Goal: Find specific page/section: Find specific page/section

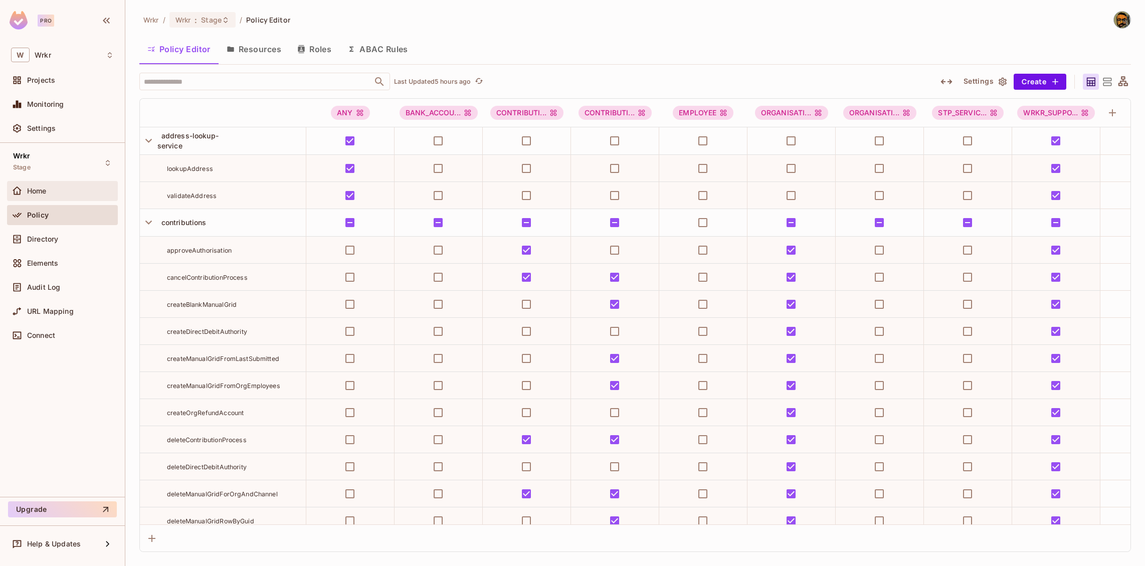
scroll to position [7059, 0]
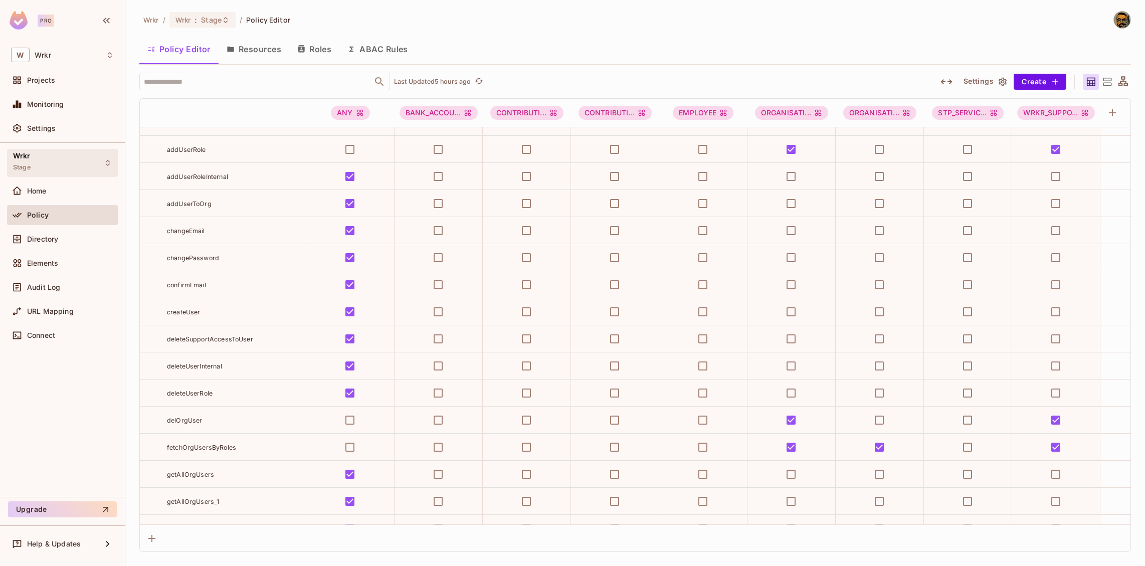
click at [62, 168] on div "Wrkr Stage" at bounding box center [62, 163] width 111 height 28
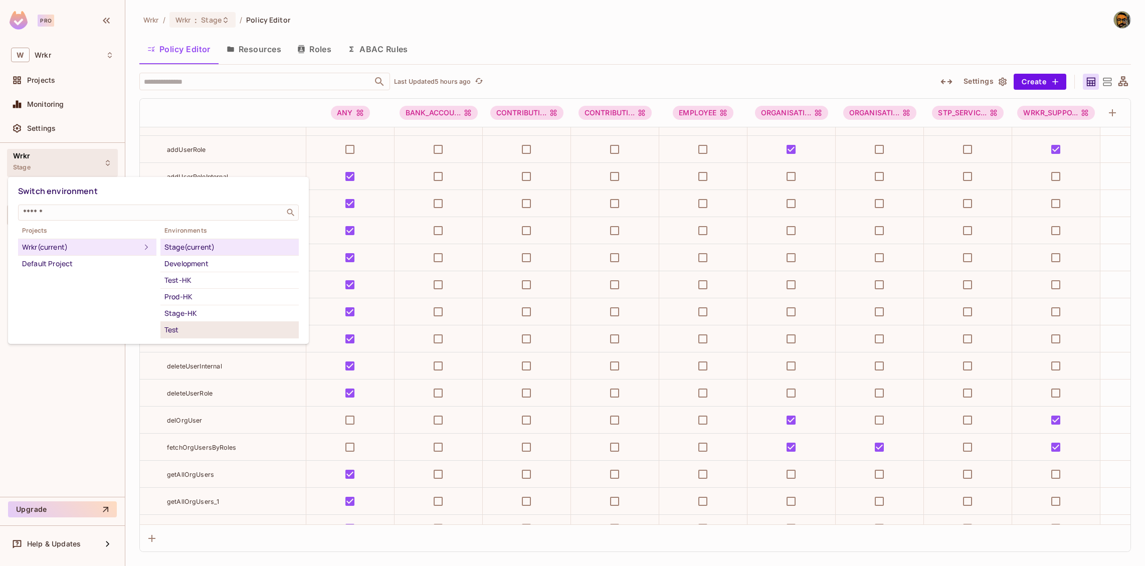
click at [194, 324] on div "Test" at bounding box center [229, 330] width 130 height 12
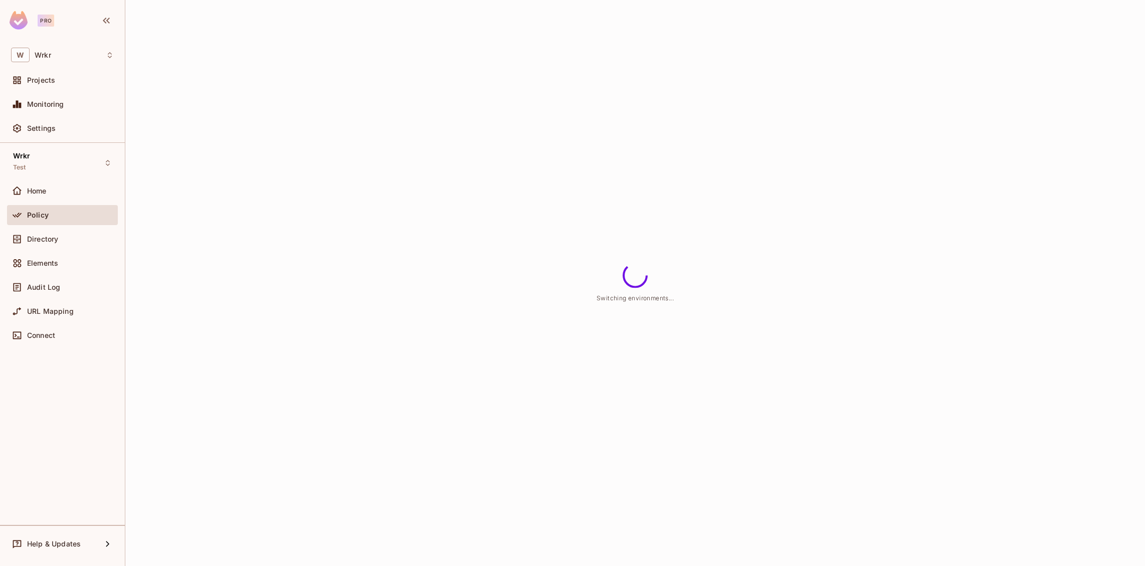
scroll to position [47, 0]
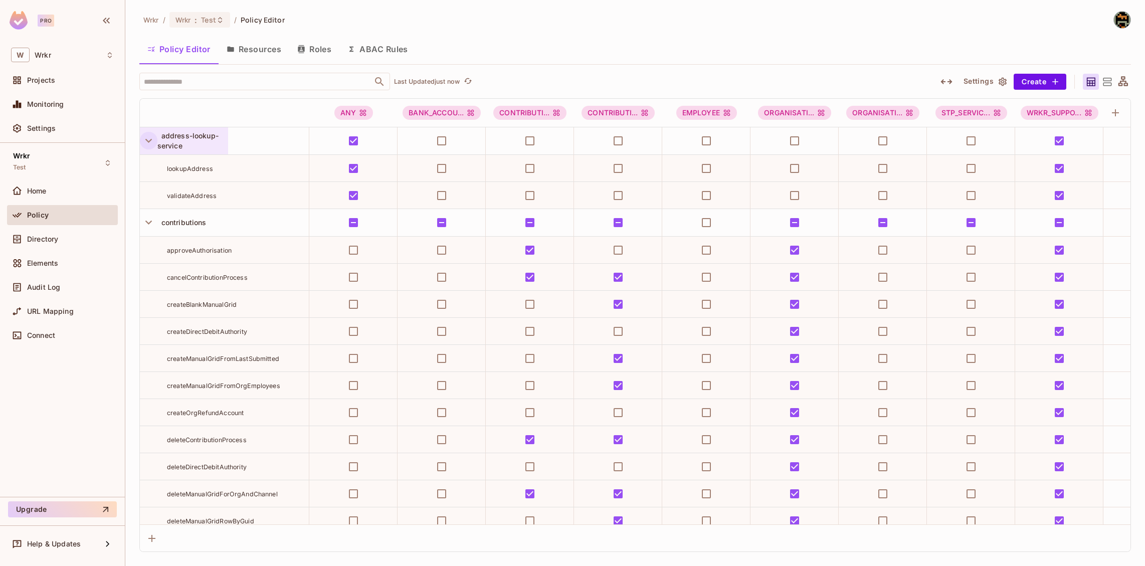
click at [152, 142] on icon "button" at bounding box center [149, 141] width 14 height 14
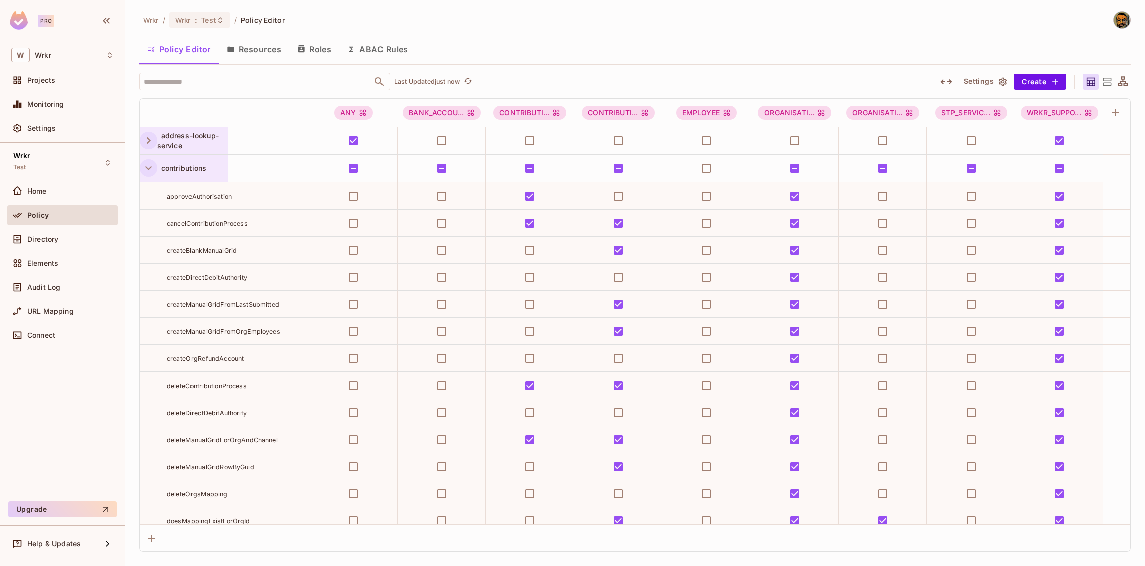
click at [147, 175] on button "button" at bounding box center [149, 168] width 18 height 18
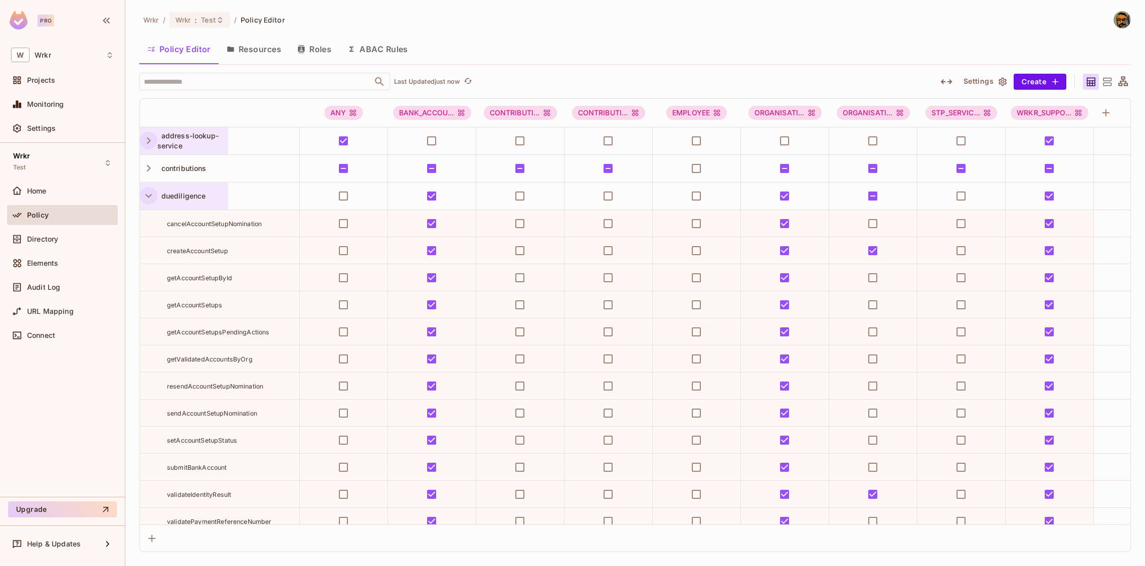
click at [148, 195] on icon "button" at bounding box center [149, 196] width 14 height 14
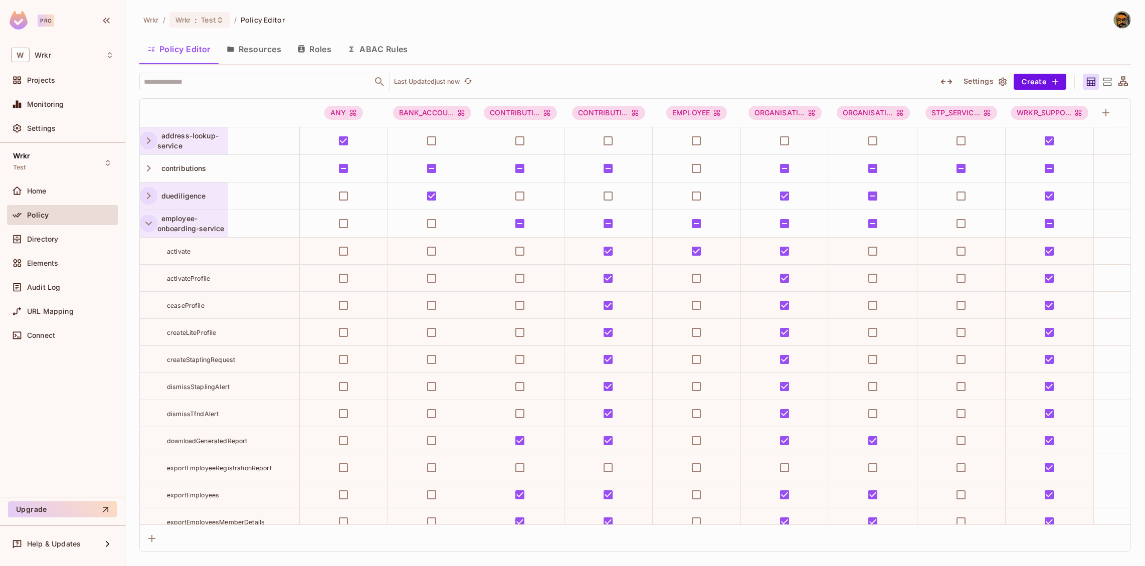
click at [145, 224] on icon "button" at bounding box center [149, 224] width 14 height 14
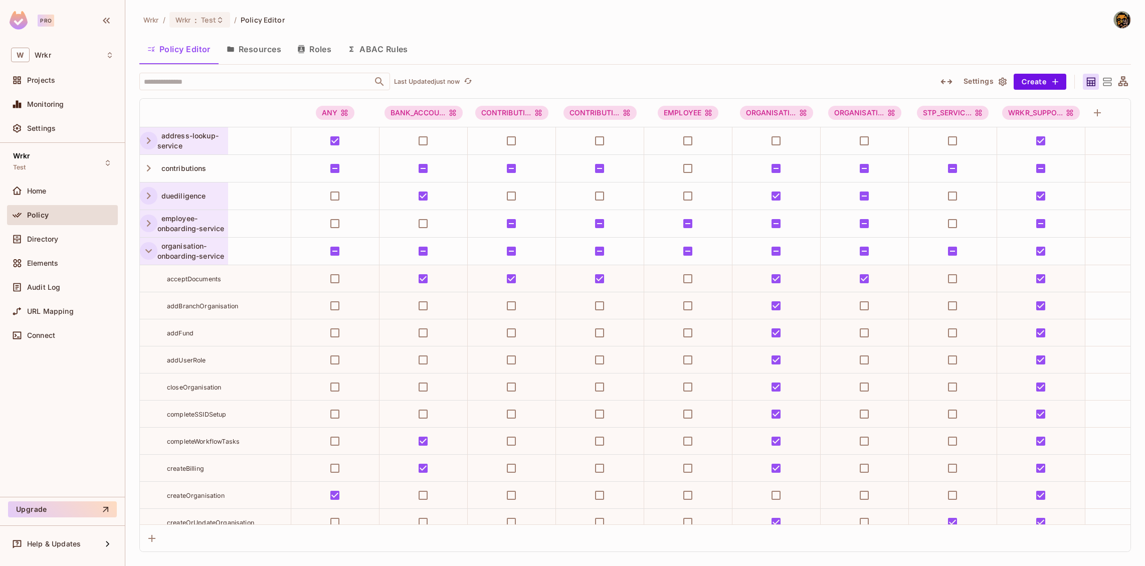
click at [146, 248] on icon "button" at bounding box center [149, 251] width 14 height 14
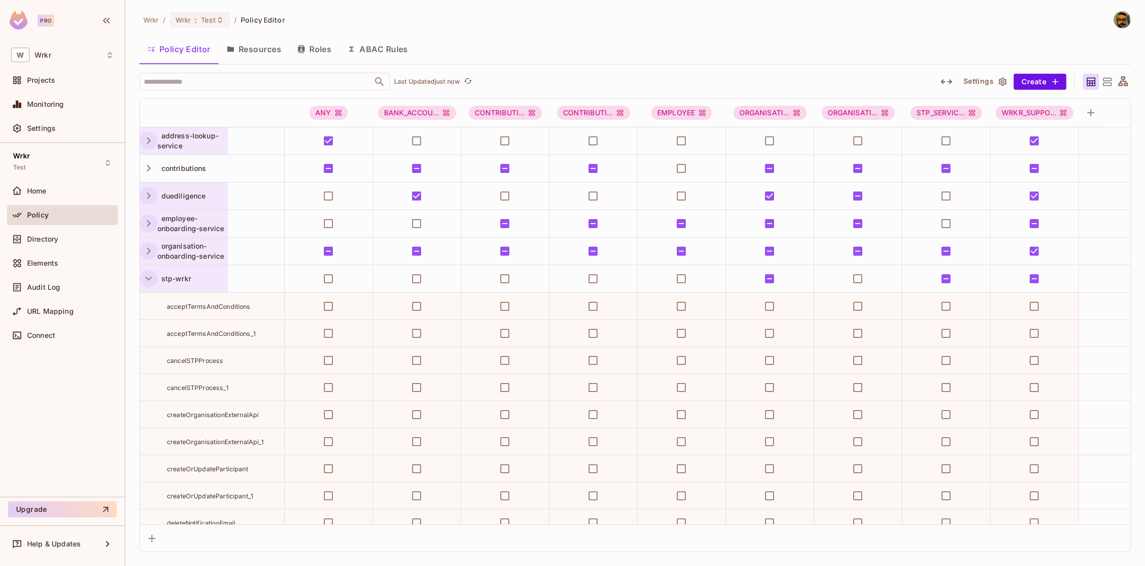
click at [146, 276] on icon "button" at bounding box center [149, 279] width 14 height 14
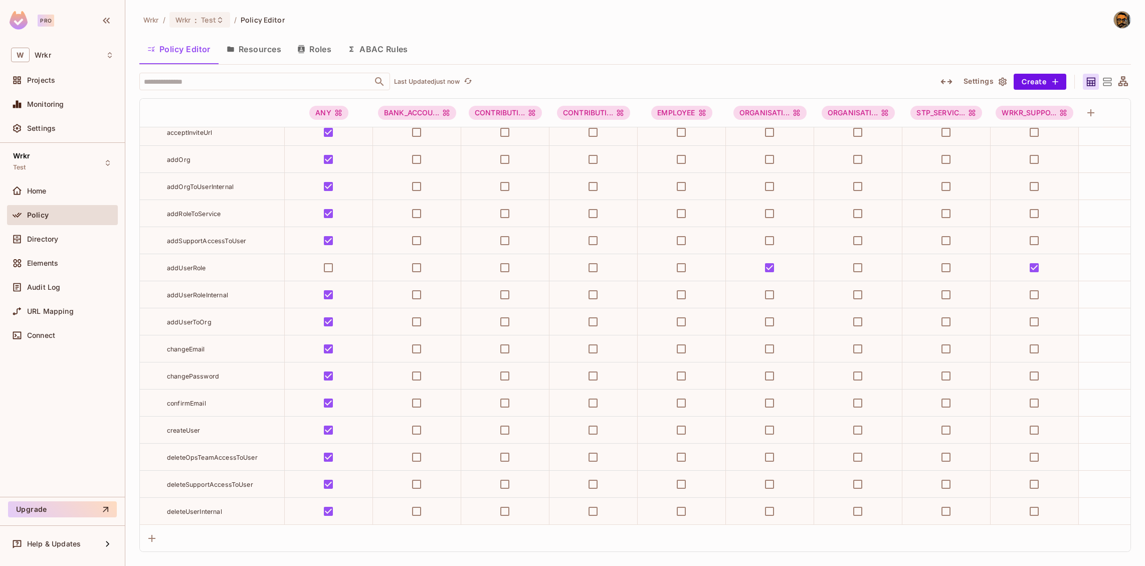
scroll to position [1240, 0]
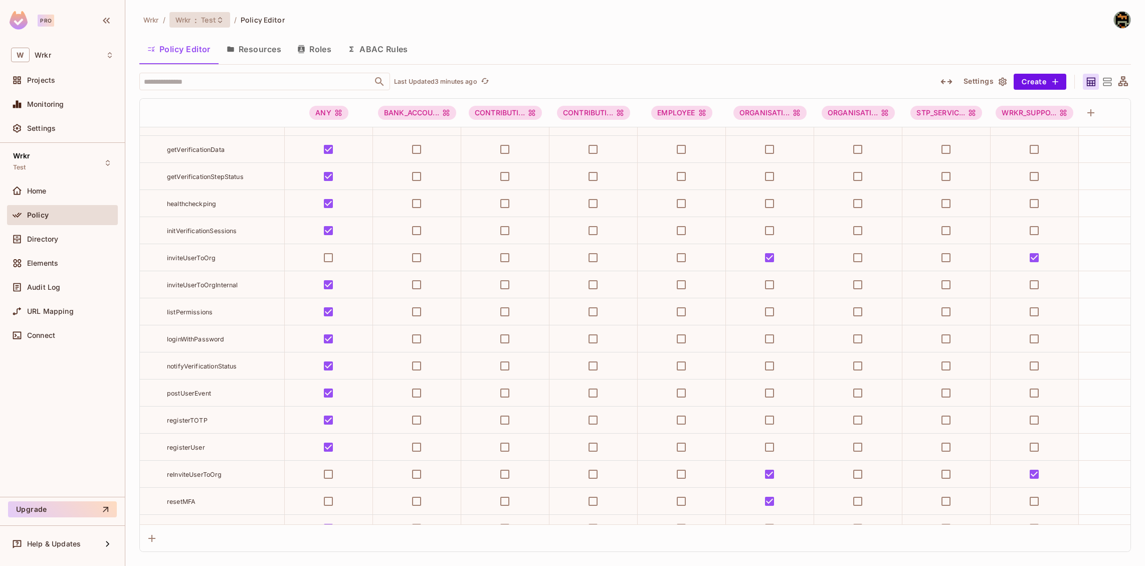
click at [216, 19] on span "Test" at bounding box center [208, 20] width 15 height 10
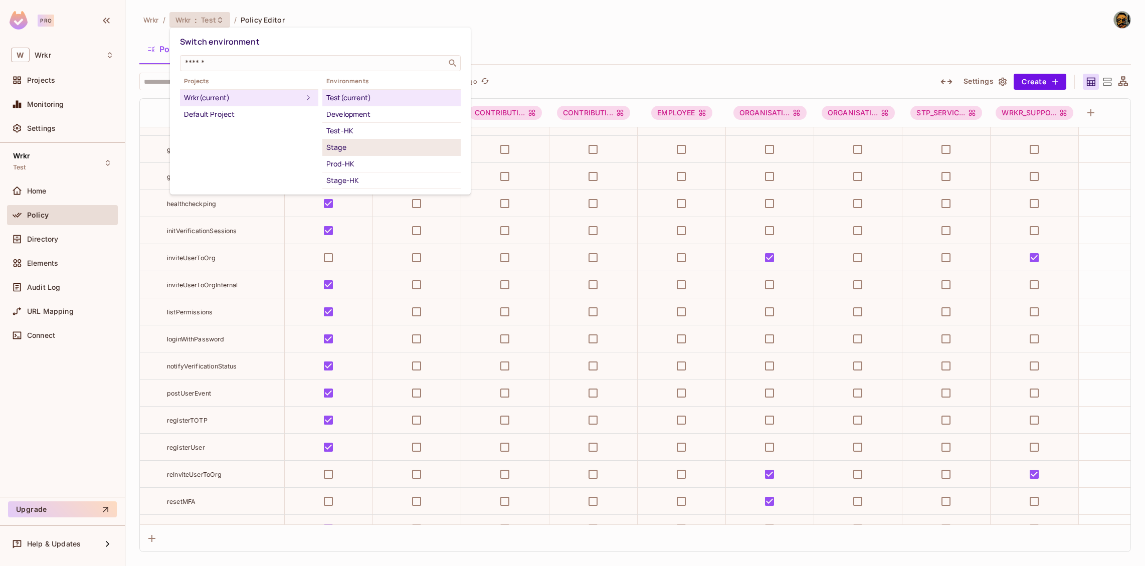
click at [377, 149] on div "Stage" at bounding box center [391, 147] width 130 height 12
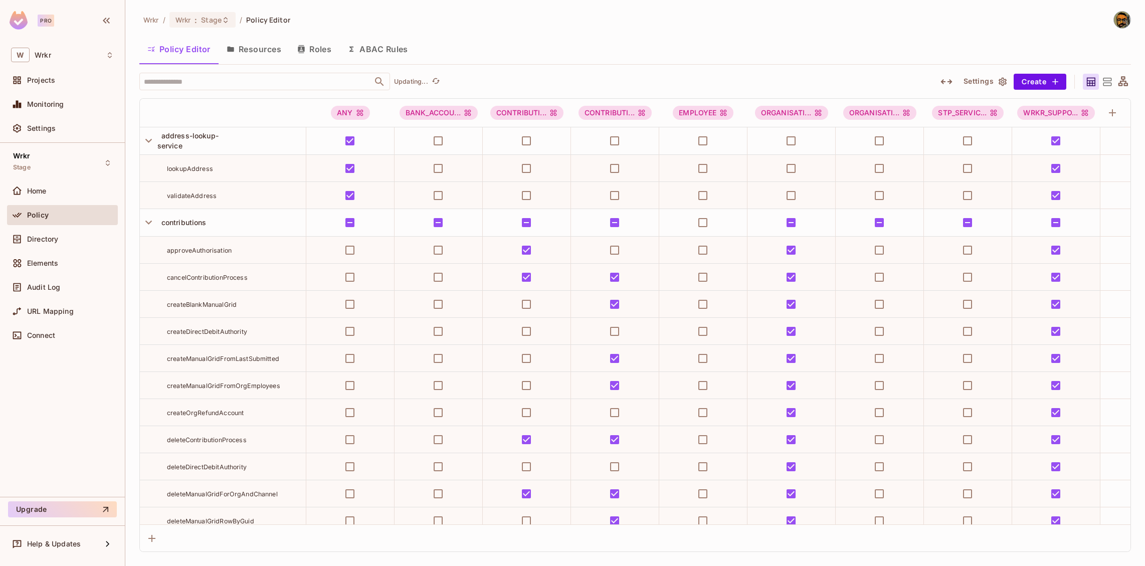
click at [193, 23] on div "Wrkr : Stage" at bounding box center [196, 20] width 42 height 10
click at [212, 22] on div at bounding box center [572, 283] width 1145 height 566
click at [228, 23] on icon at bounding box center [226, 20] width 8 height 8
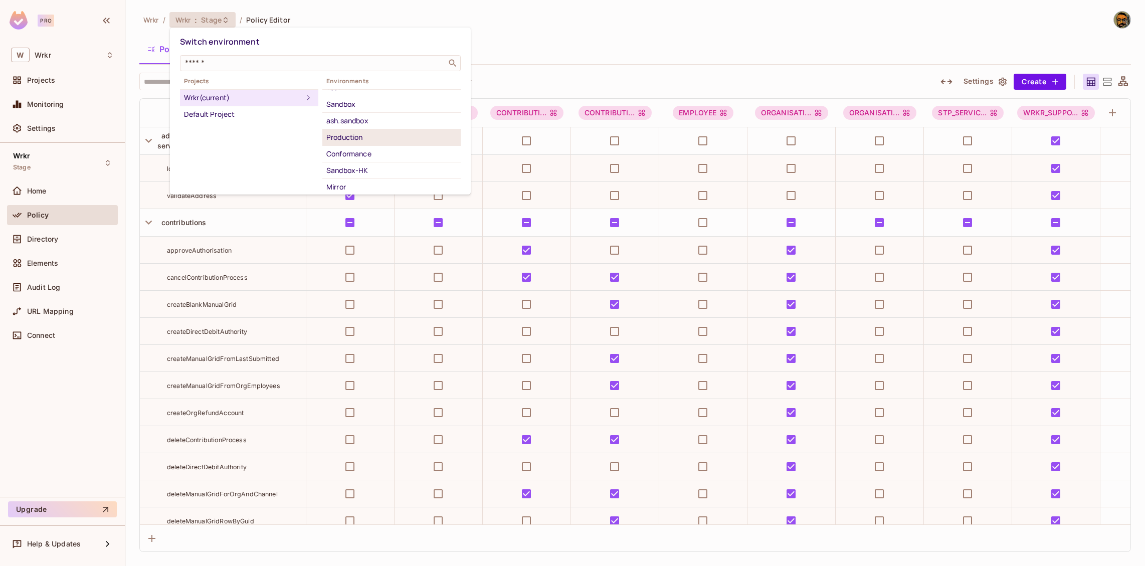
scroll to position [92, 0]
click at [382, 102] on div "Sandbox" at bounding box center [391, 105] width 130 height 12
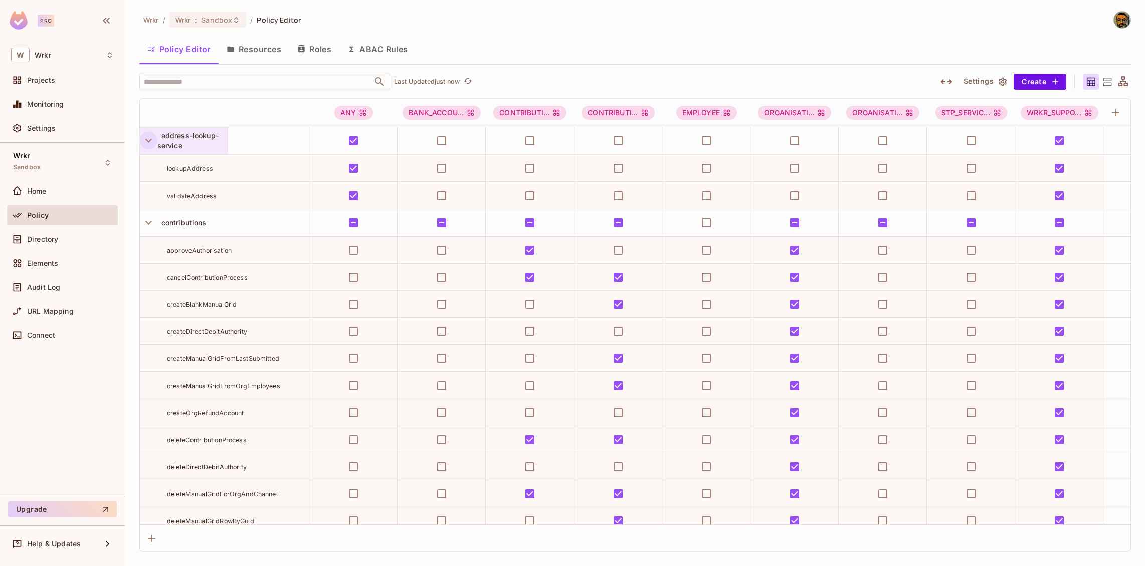
click at [149, 142] on icon "button" at bounding box center [148, 141] width 7 height 4
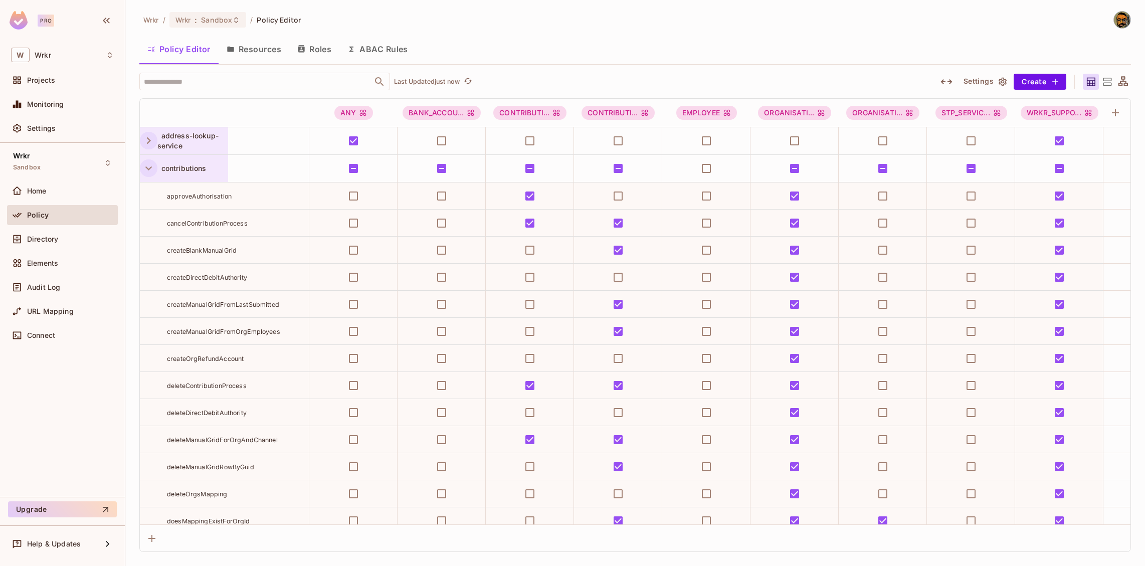
click at [148, 172] on icon "button" at bounding box center [149, 168] width 14 height 14
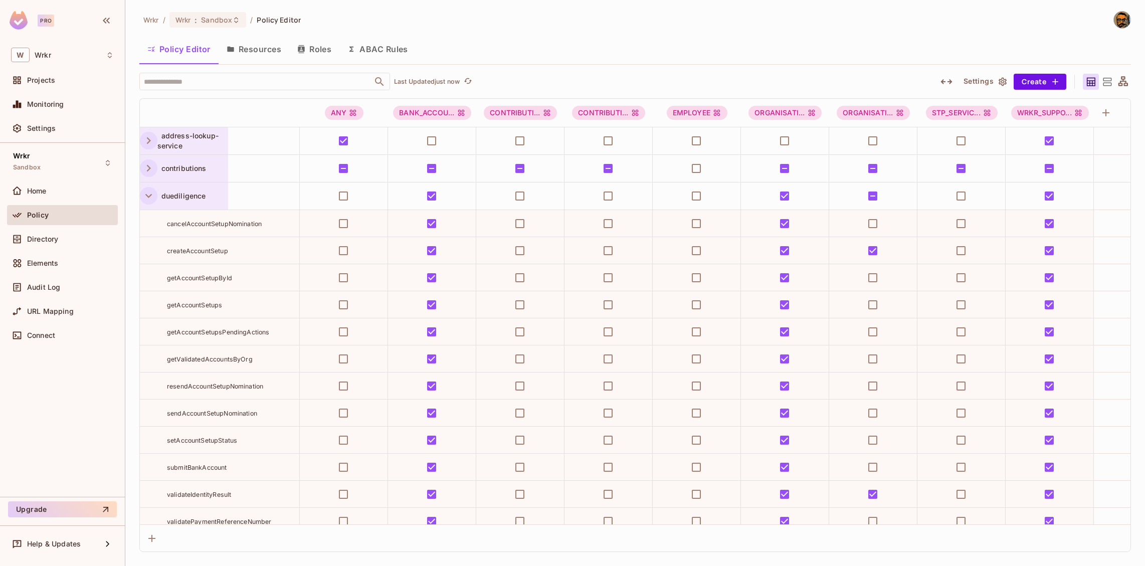
click at [147, 193] on icon "button" at bounding box center [149, 196] width 14 height 14
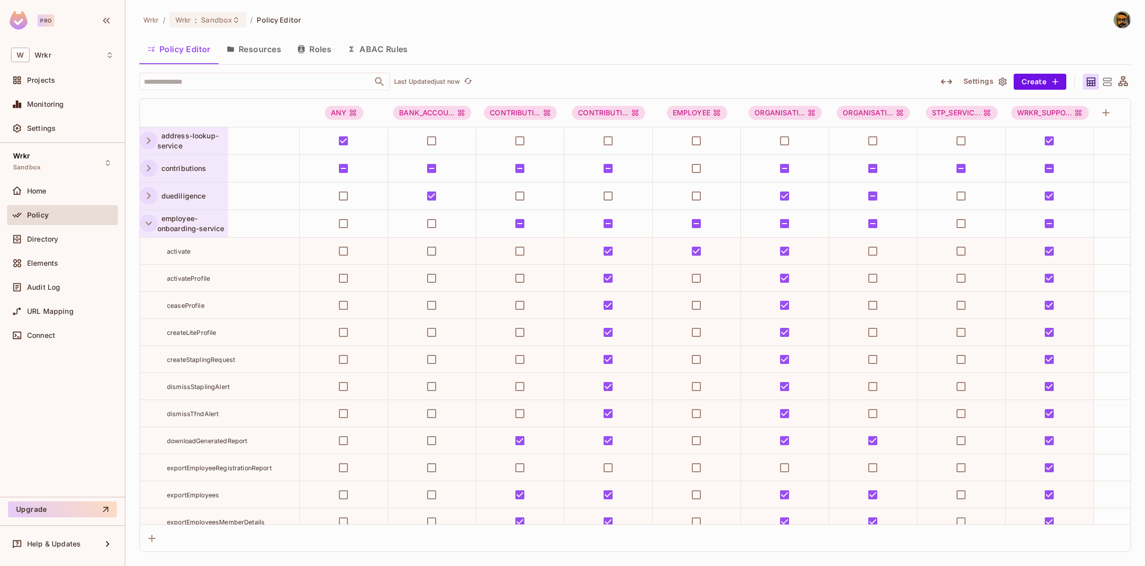
click at [144, 225] on icon "button" at bounding box center [149, 224] width 14 height 14
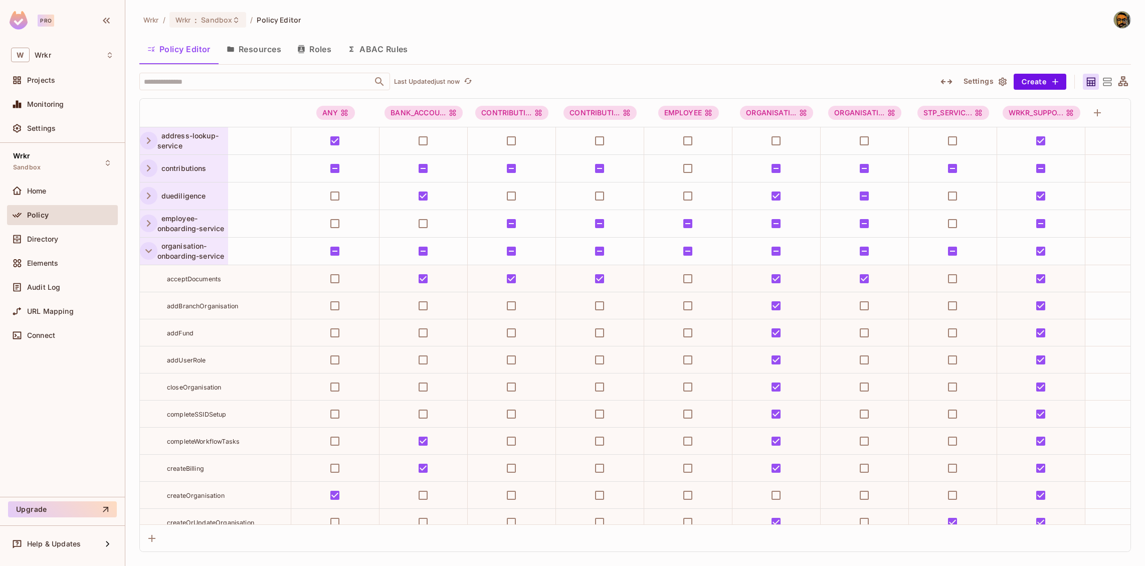
click at [143, 251] on icon "button" at bounding box center [149, 251] width 14 height 14
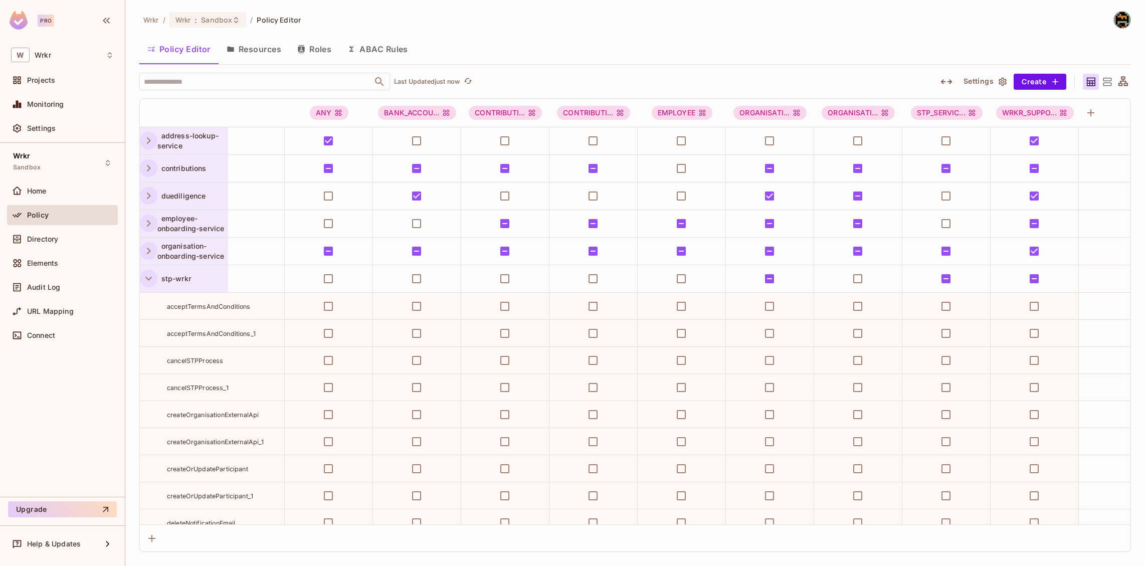
click at [144, 278] on icon "button" at bounding box center [149, 279] width 14 height 14
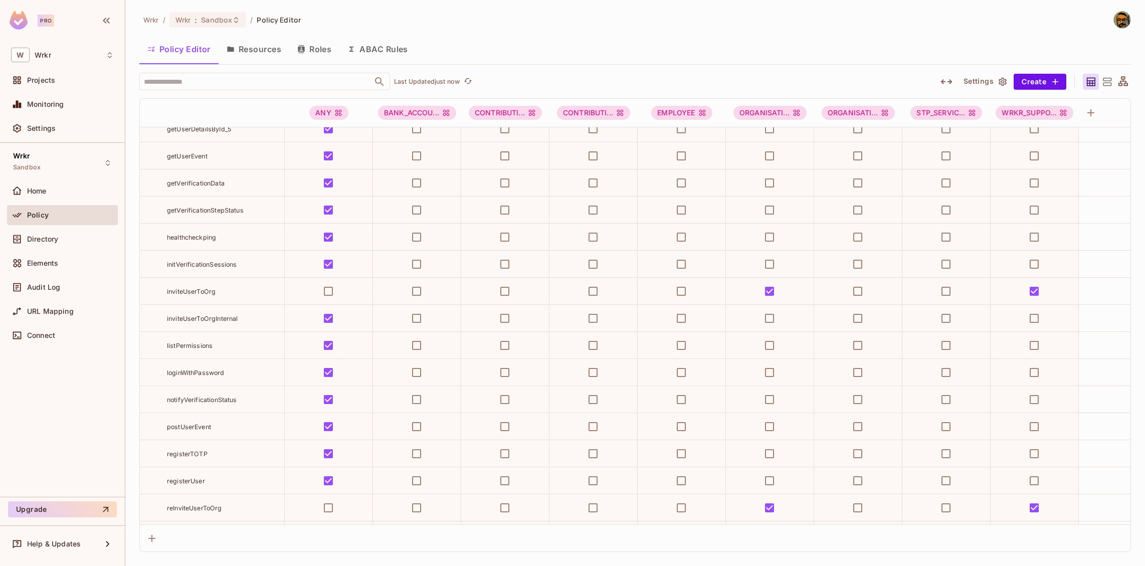
scroll to position [1208, 0]
